Goal: Navigation & Orientation: Find specific page/section

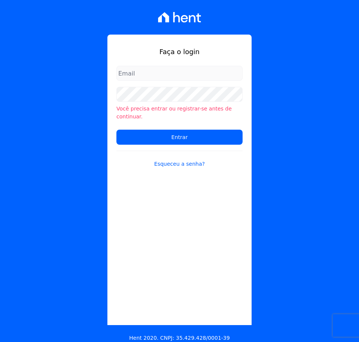
click at [134, 71] on input "email" at bounding box center [180, 73] width 126 height 15
type input "[PERSON_NAME][EMAIL_ADDRESS][DOMAIN_NAME]"
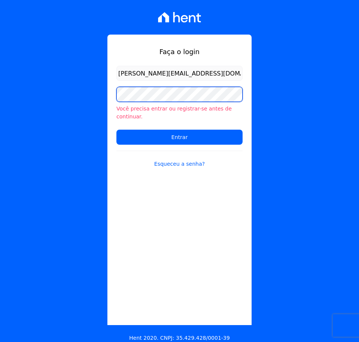
click at [117, 130] on input "Entrar" at bounding box center [180, 137] width 126 height 15
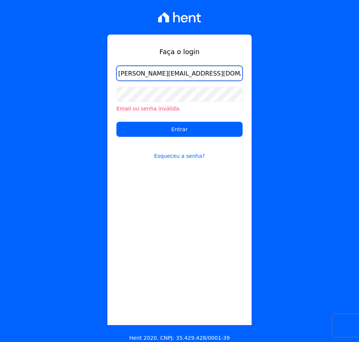
click at [197, 77] on input "[PERSON_NAME][EMAIL_ADDRESS][DOMAIN_NAME]" at bounding box center [180, 73] width 126 height 15
type input "[PERSON_NAME][EMAIL_ADDRESS][DOMAIN_NAME]"
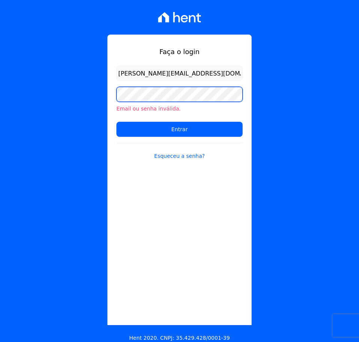
click at [117, 122] on input "Entrar" at bounding box center [180, 129] width 126 height 15
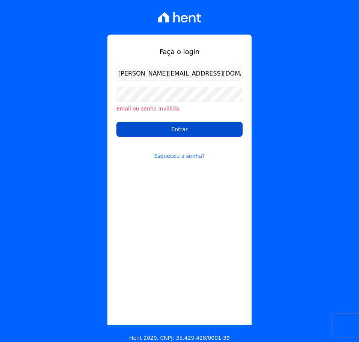
click at [169, 127] on input "Entrar" at bounding box center [180, 129] width 126 height 15
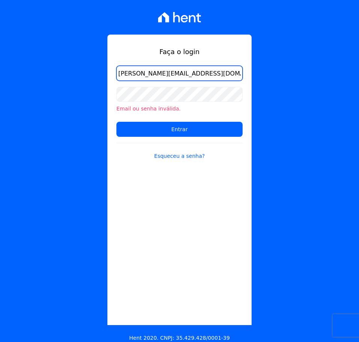
click at [205, 74] on input "[PERSON_NAME][EMAIL_ADDRESS][DOMAIN_NAME]" at bounding box center [180, 73] width 126 height 15
type input "[PERSON_NAME][EMAIL_ADDRESS][DOMAIN_NAME]"
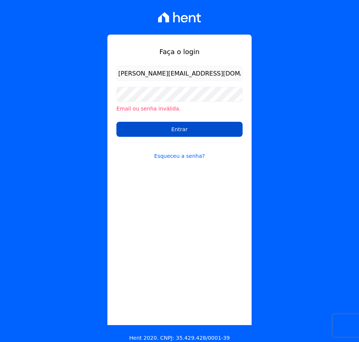
click at [162, 129] on input "Entrar" at bounding box center [180, 129] width 126 height 15
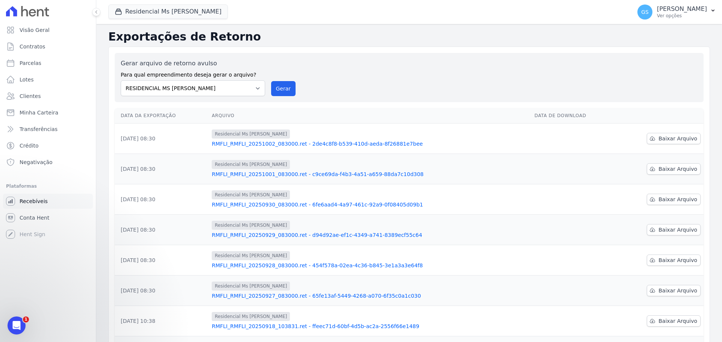
click at [30, 200] on span "Recebíveis" at bounding box center [34, 202] width 28 height 8
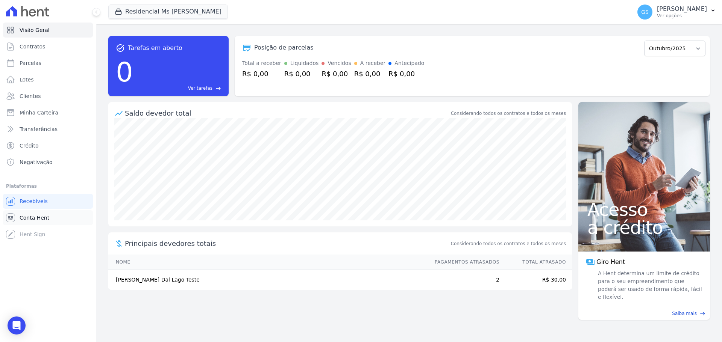
click at [34, 216] on span "Conta Hent" at bounding box center [35, 218] width 30 height 8
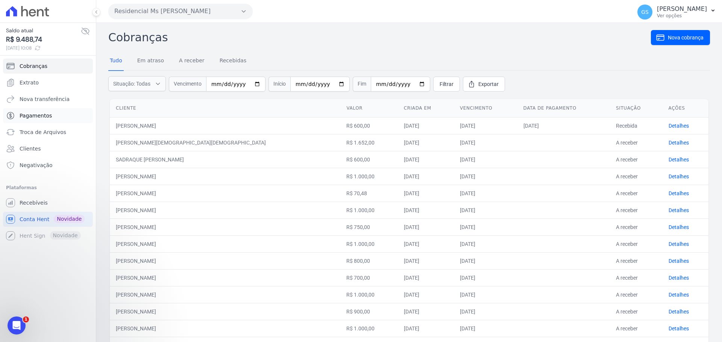
click at [39, 118] on span "Pagamentos" at bounding box center [36, 116] width 32 height 8
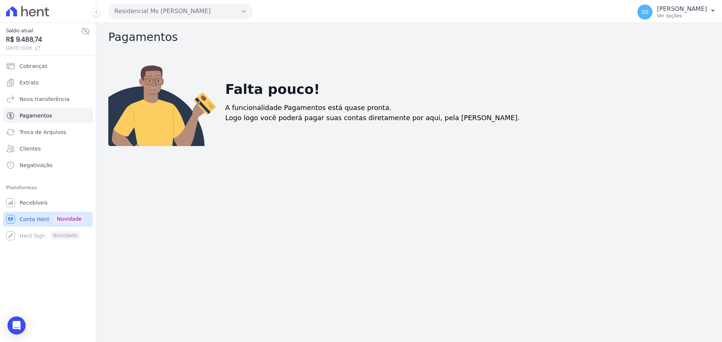
click at [32, 220] on span "Conta Hent" at bounding box center [35, 220] width 30 height 8
